Goal: Communication & Community: Answer question/provide support

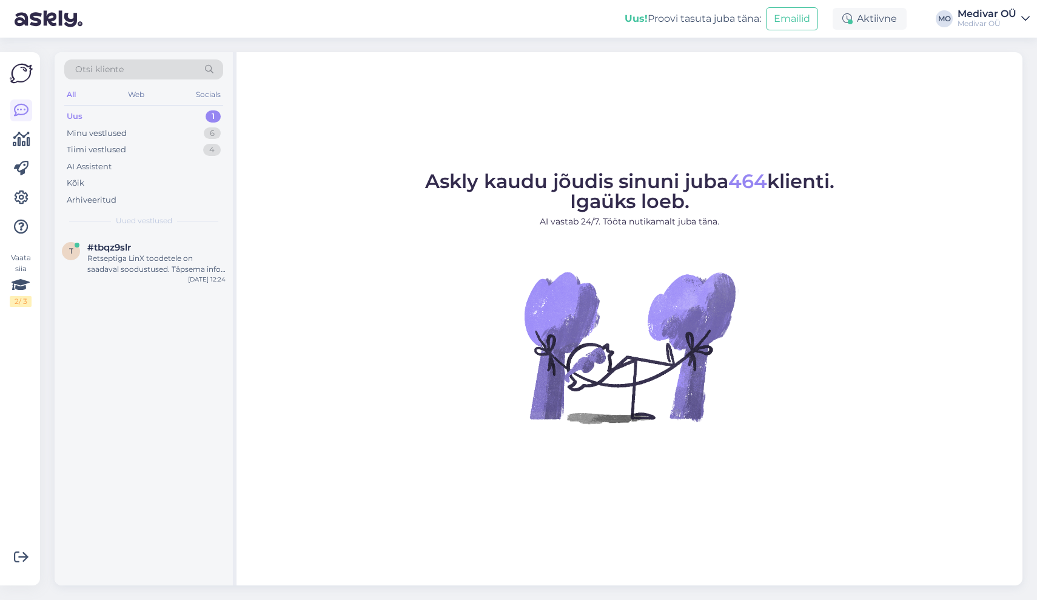
click at [152, 107] on div "Otsi kliente All Web Socials Uus 1 Minu vestlused 6 Tiimi vestlused 4 AI Assist…" at bounding box center [144, 142] width 178 height 181
click at [144, 115] on div "Uus 1" at bounding box center [143, 116] width 159 height 17
click at [172, 116] on div "Uus 1" at bounding box center [143, 116] width 159 height 17
click at [214, 115] on div "1" at bounding box center [213, 116] width 15 height 12
click at [146, 272] on div "Retseptiga LinX toodetele on saadaval soodustused. Täpsema info saamiseks retse…" at bounding box center [156, 264] width 138 height 22
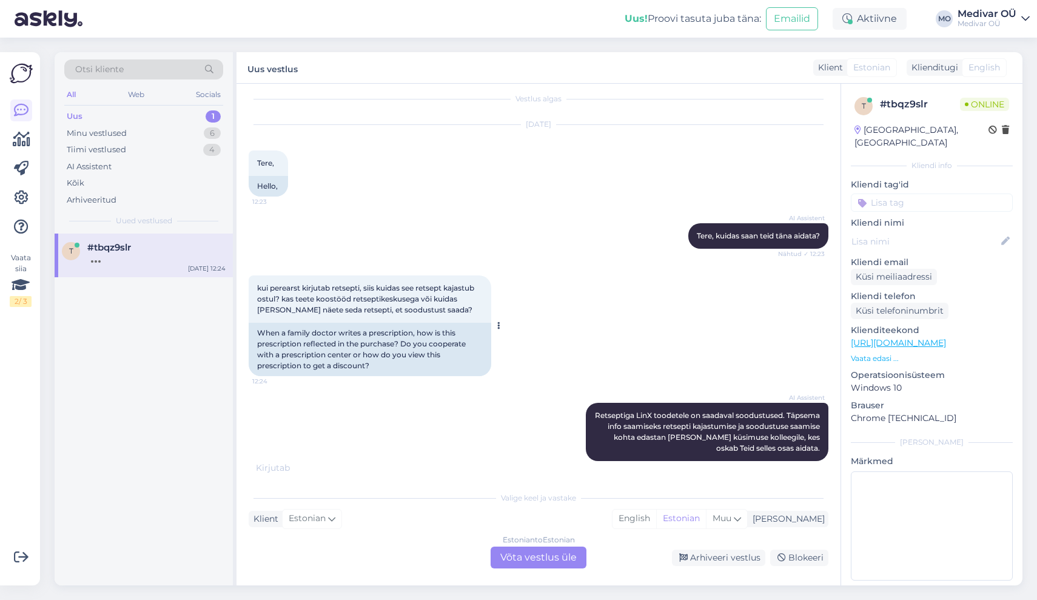
scroll to position [83, 0]
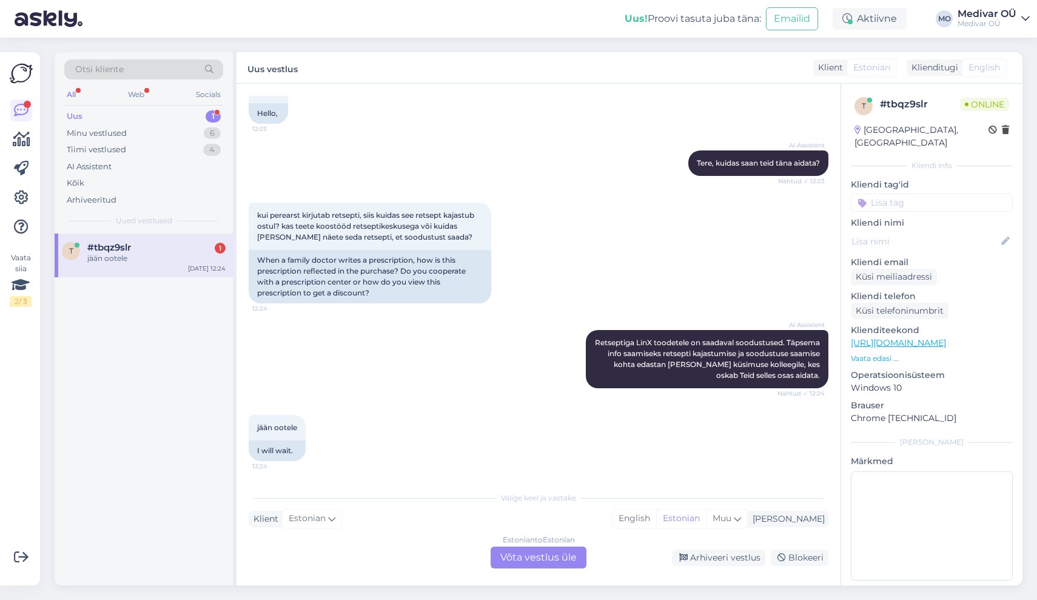
click at [516, 557] on div "Estonian to Estonian Võta vestlus üle" at bounding box center [539, 558] width 96 height 22
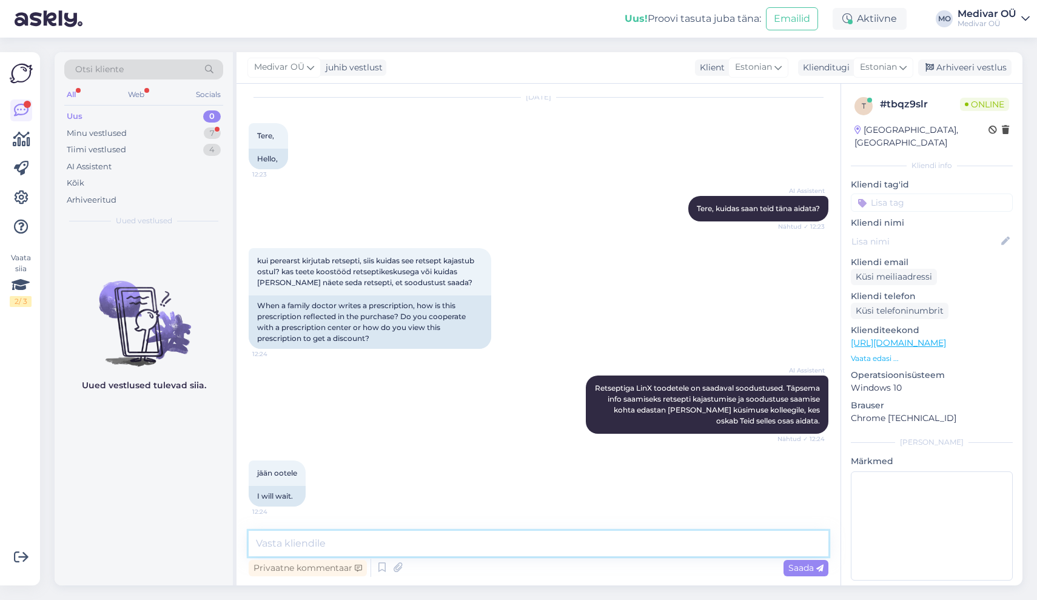
click at [349, 545] on textarea at bounding box center [539, 543] width 580 height 25
type textarea "Tere!"
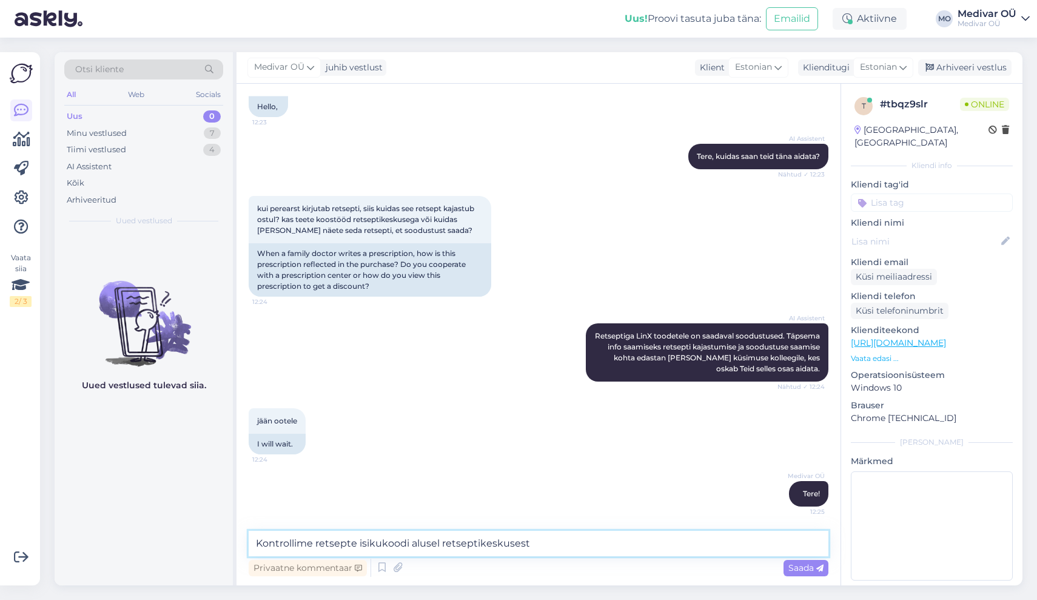
type textarea "Kontrollime retsepte isikukoodi alusel retseptikeskusest."
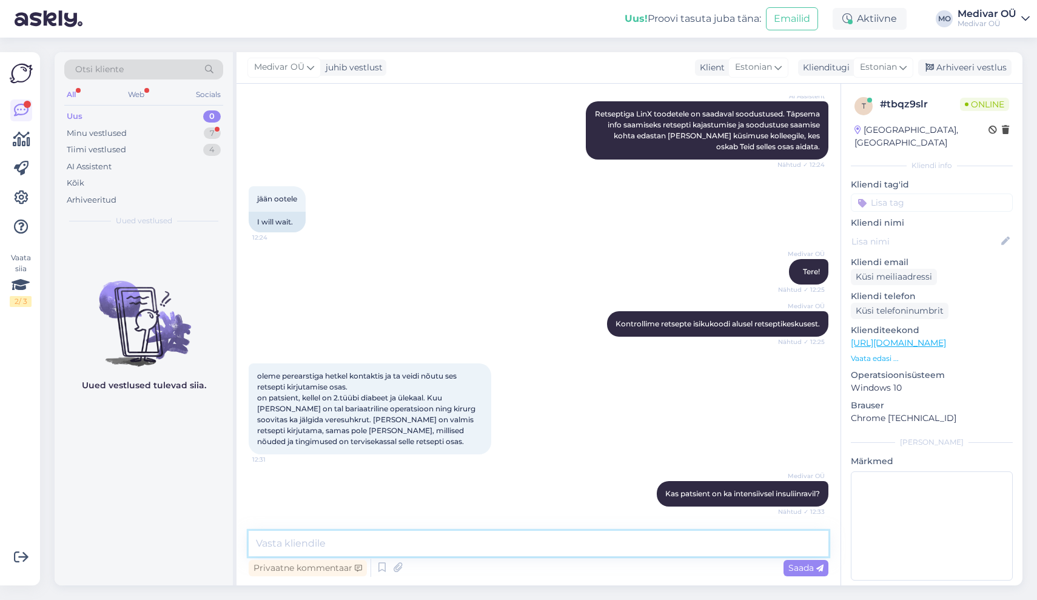
scroll to position [396, 0]
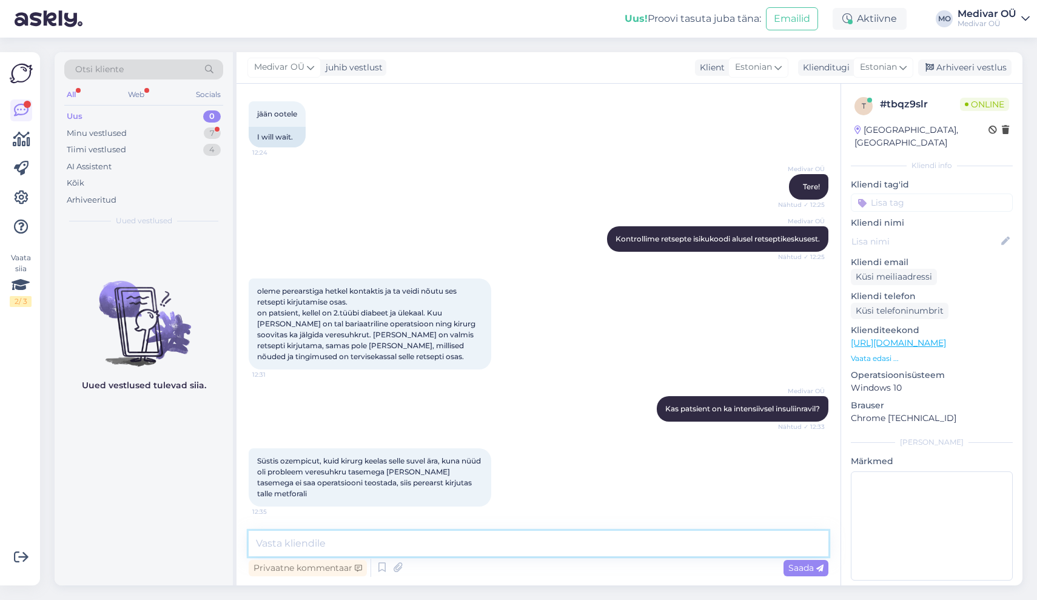
click at [320, 538] on textarea at bounding box center [539, 543] width 580 height 25
type textarea "Sellisel juhul ei ole kahjuks võimalik CGM seadmele retsepti saada."
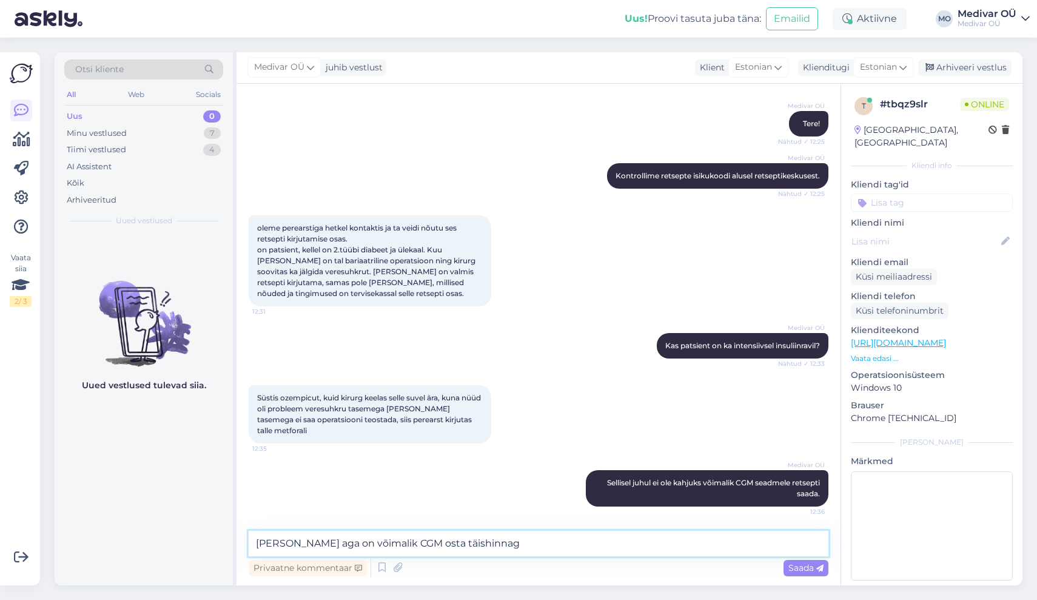
type textarea "[PERSON_NAME] aga on võimalik CGM osta täishinnaga"
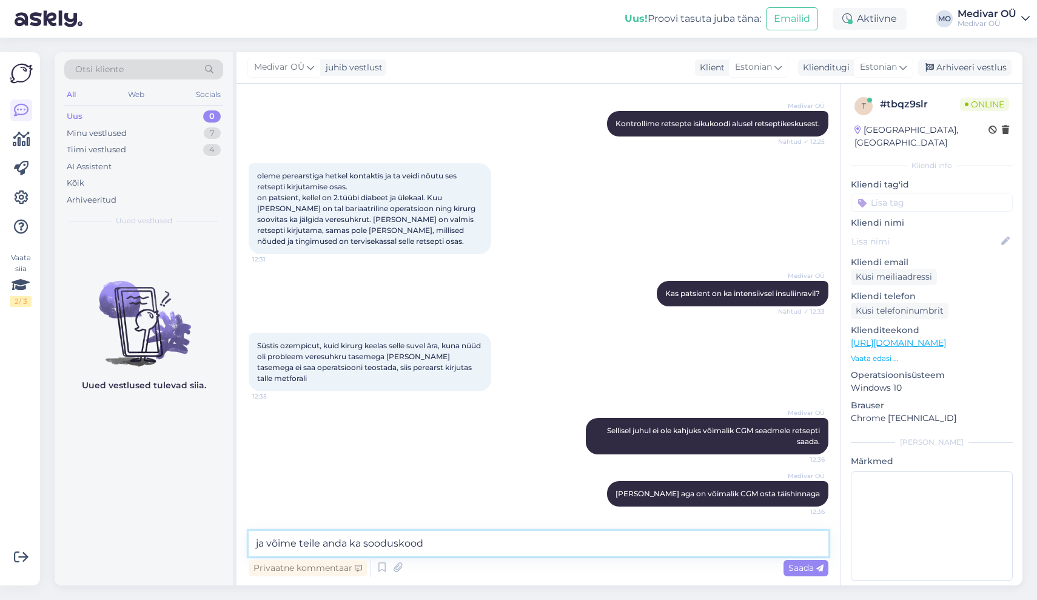
type textarea "ja võime teile anda ka sooduskoodi"
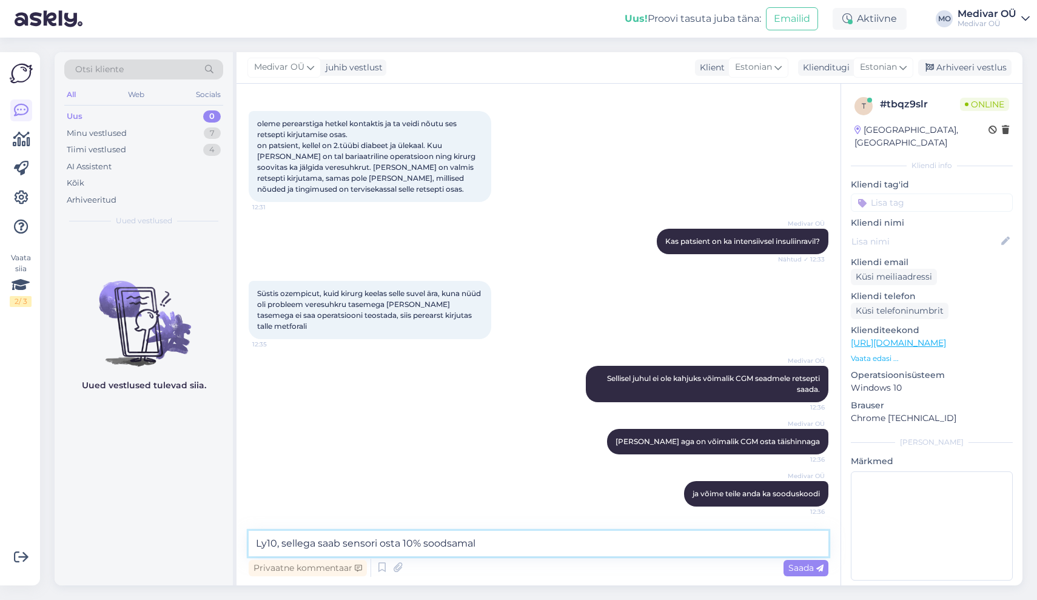
type textarea "Ly10, sellega saab sensori osta 10% soodsamalt"
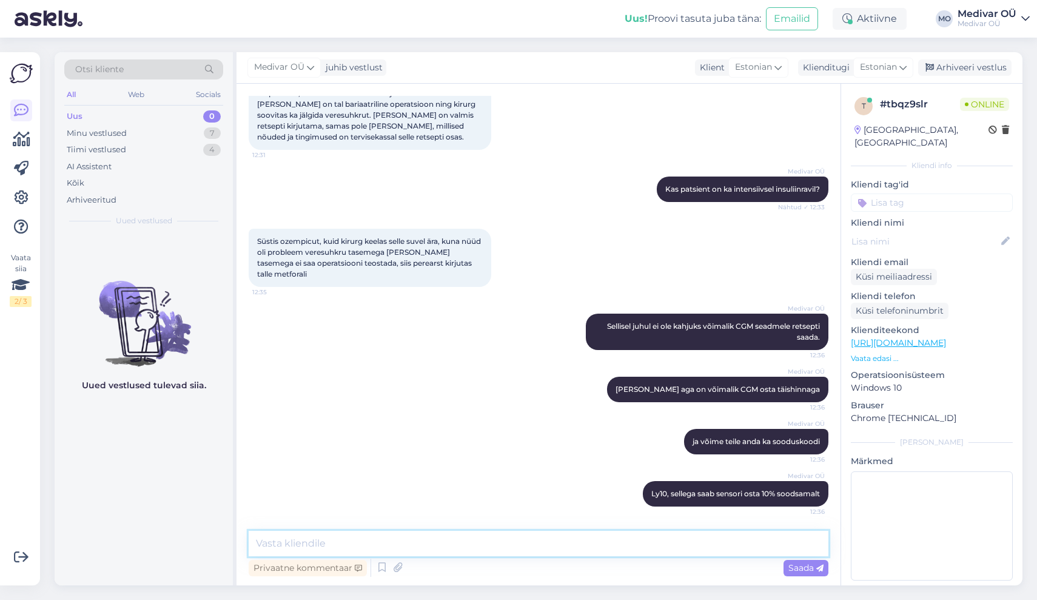
scroll to position [616, 0]
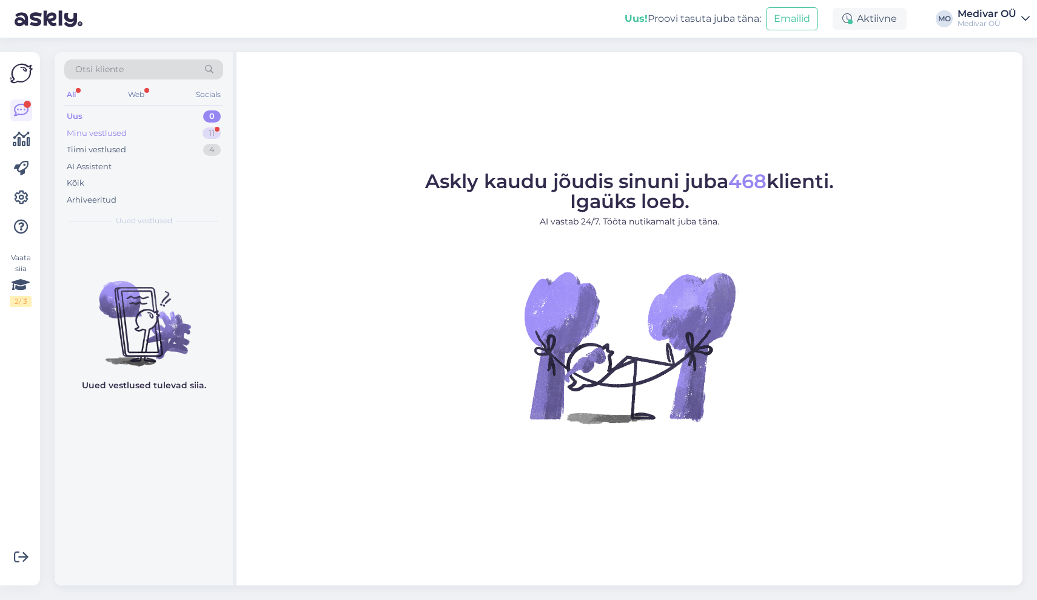
click at [109, 129] on div "Minu vestlused" at bounding box center [97, 133] width 60 height 12
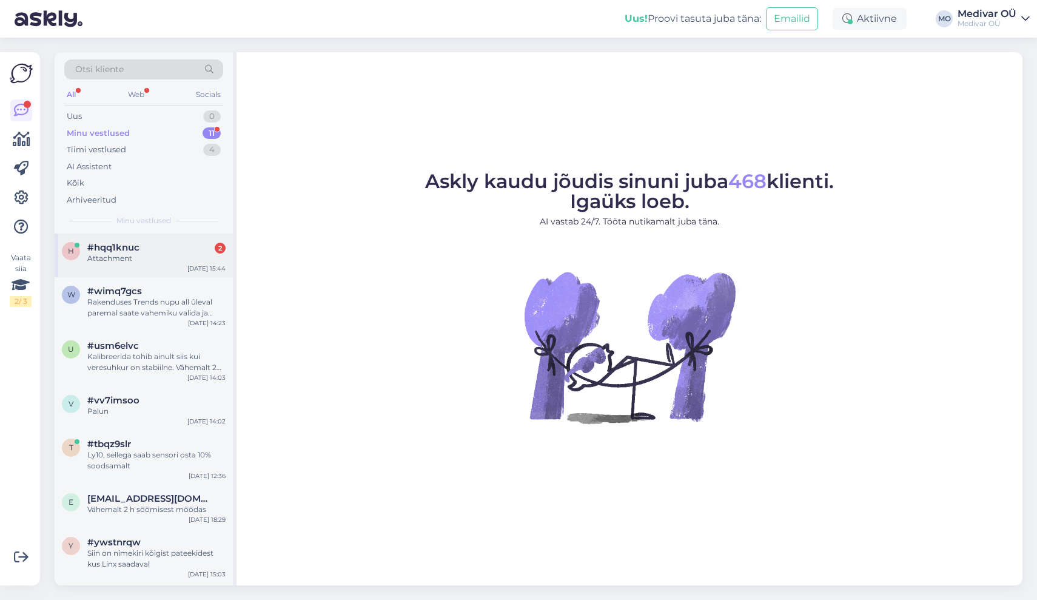
click at [147, 255] on div "Attachment" at bounding box center [156, 258] width 138 height 11
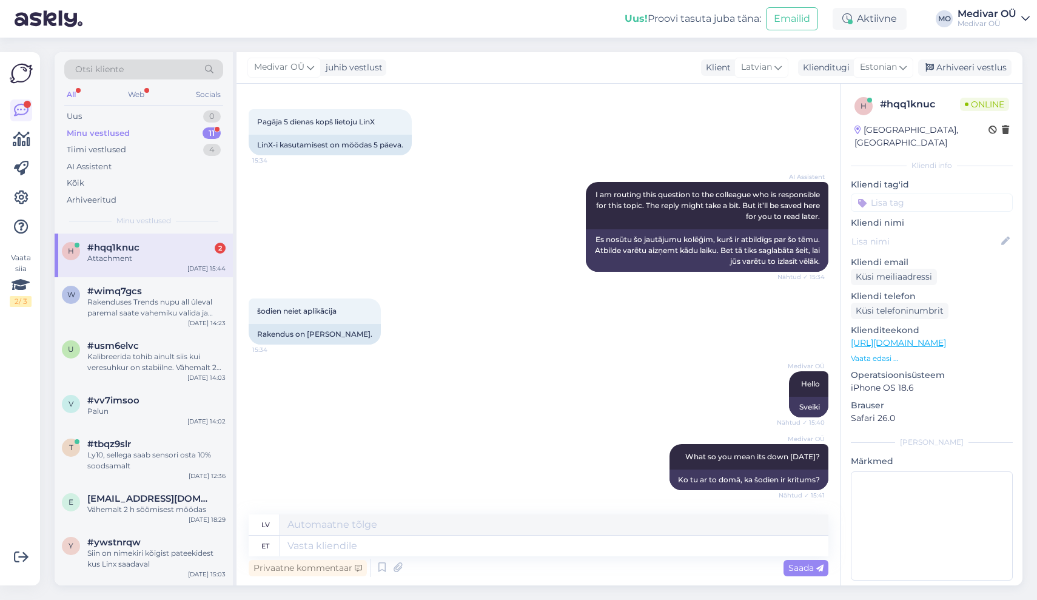
scroll to position [176, 0]
click at [495, 417] on div "Medivar OÜ Hello Nähtud ✓ 15:40 Sveiki" at bounding box center [539, 394] width 580 height 73
click at [98, 136] on div "Minu vestlused" at bounding box center [98, 133] width 63 height 12
click at [121, 253] on div "Attachment" at bounding box center [156, 258] width 138 height 11
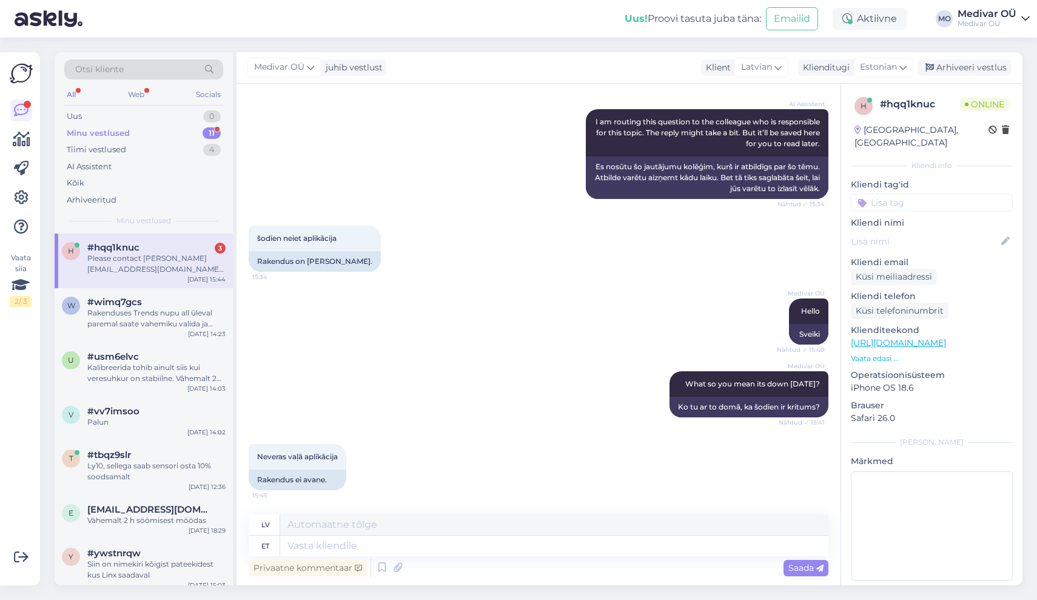
scroll to position [332, 0]
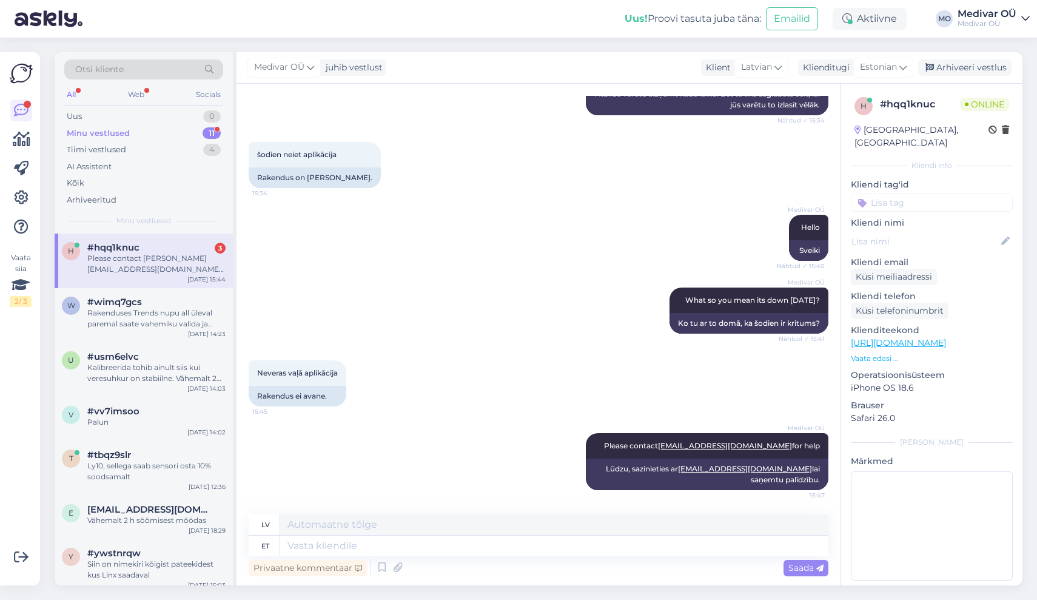
click at [127, 261] on div "Please contact martins@medivar.lv for help" at bounding box center [156, 264] width 138 height 22
